Goal: Transaction & Acquisition: Purchase product/service

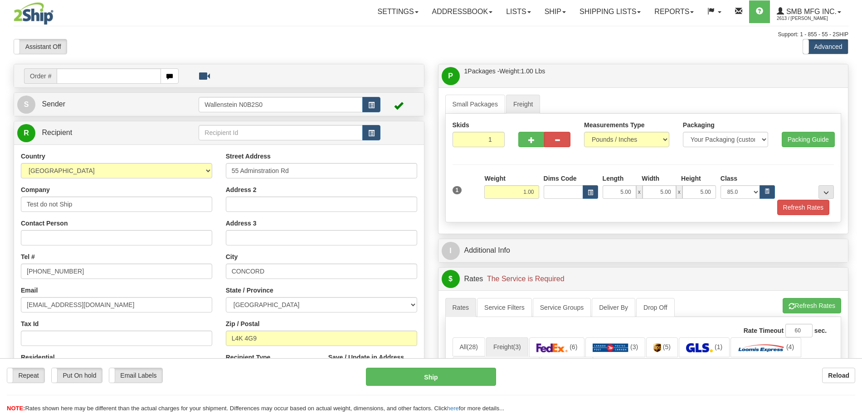
select select "ON"
select select "85.0"
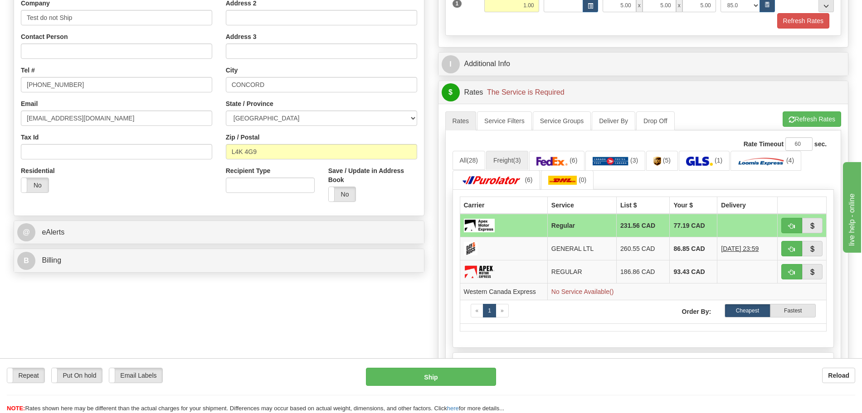
scroll to position [227, 0]
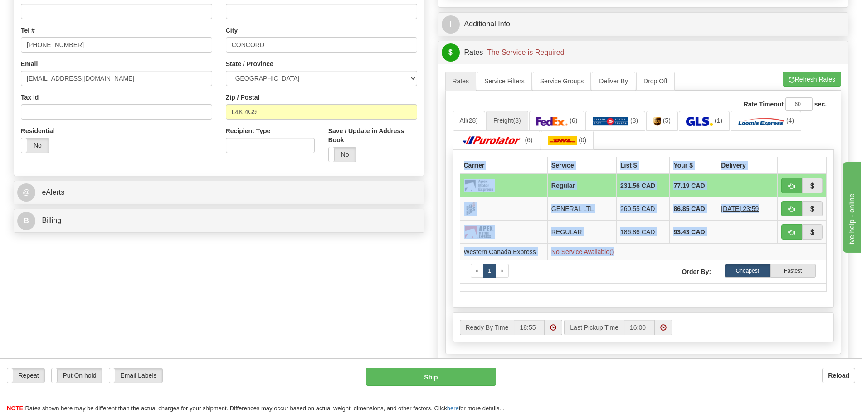
drag, startPoint x: 612, startPoint y: 247, endPoint x: 459, endPoint y: 251, distance: 153.3
click at [459, 251] on div "Carrier Service List $ Your $ Delivery Regular 231.56 CAD 77.19 CAD GENERAL LTL…" at bounding box center [643, 229] width 382 height 158
click at [465, 256] on td "Western Canada Express" at bounding box center [503, 252] width 87 height 17
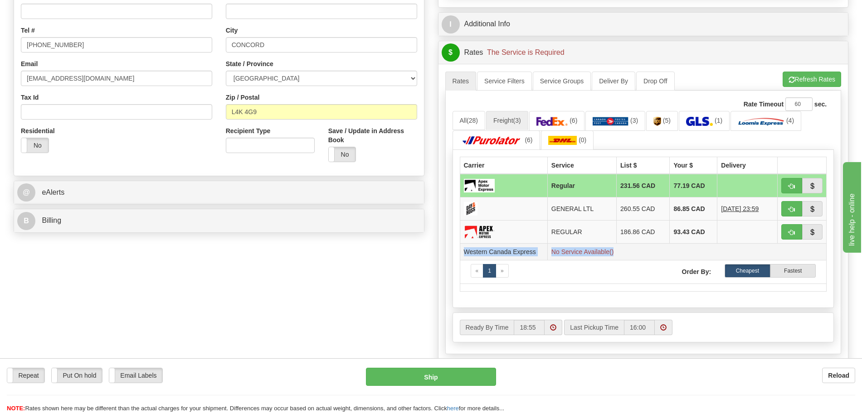
drag, startPoint x: 463, startPoint y: 250, endPoint x: 609, endPoint y: 256, distance: 146.5
click at [609, 256] on tr "Western Canada Express No Service Available()" at bounding box center [643, 252] width 367 height 17
copy tr "Western Canada Express No Service Available()"
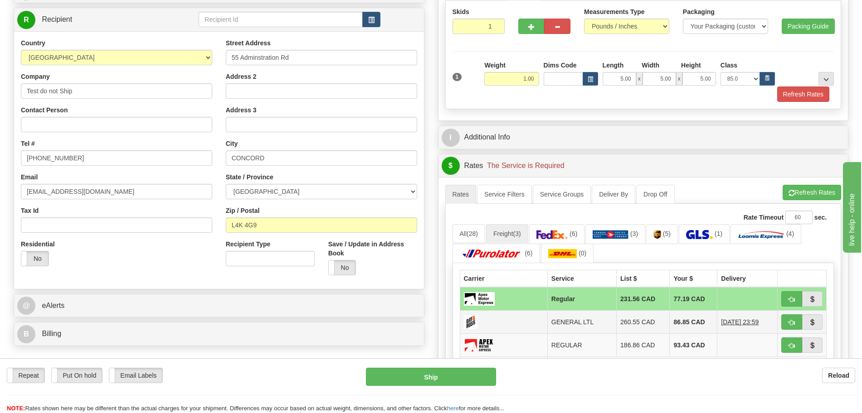
scroll to position [57, 0]
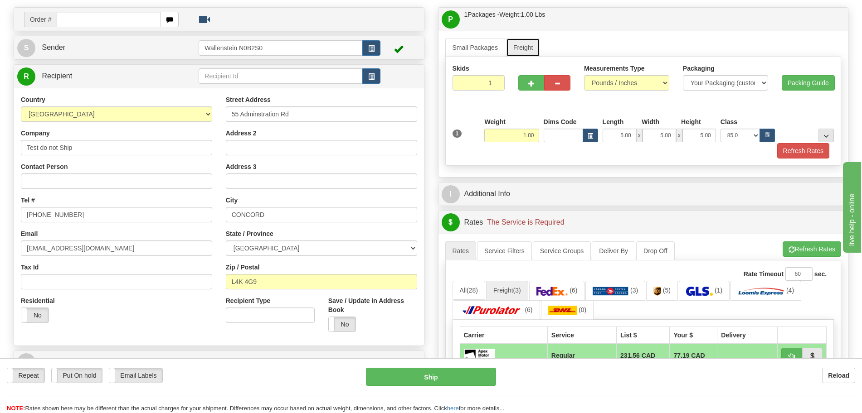
drag, startPoint x: 515, startPoint y: 45, endPoint x: 509, endPoint y: 48, distance: 7.7
click at [514, 45] on link "Freight" at bounding box center [523, 47] width 34 height 19
click at [490, 52] on link "Small Packages" at bounding box center [475, 47] width 60 height 19
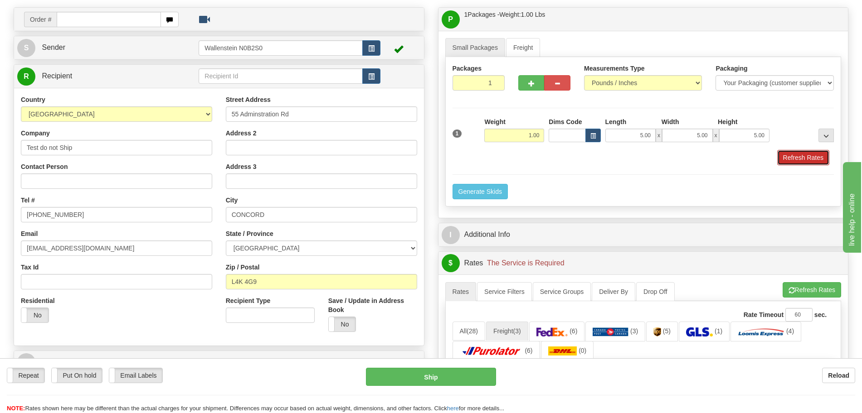
click at [786, 156] on button "Refresh Rates" at bounding box center [803, 157] width 52 height 15
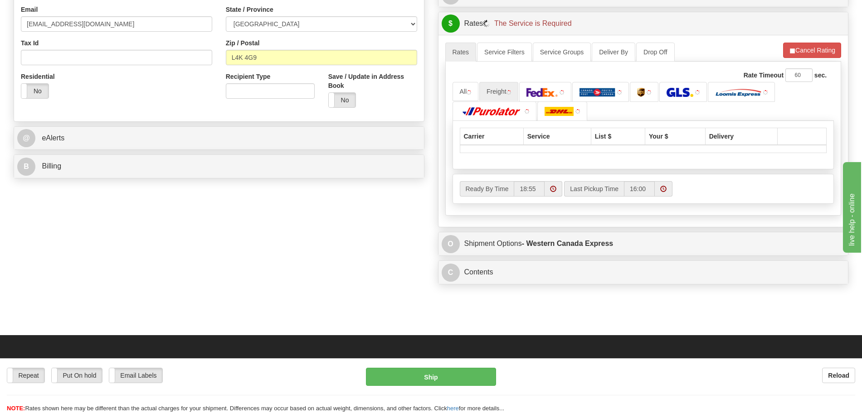
scroll to position [283, 0]
